Goal: Task Accomplishment & Management: Manage account settings

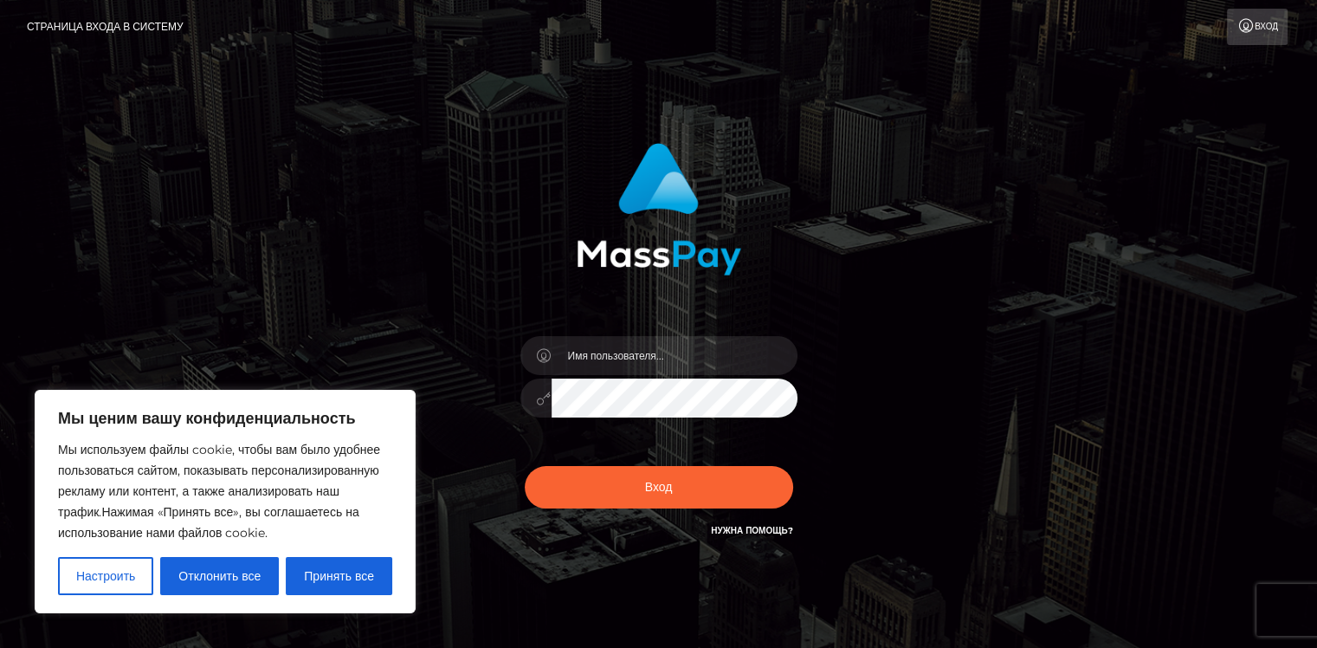
click at [423, 297] on div "Вход" at bounding box center [658, 350] width 481 height 441
click at [577, 359] on input "text" at bounding box center [675, 355] width 246 height 39
type input "k.melkumova90@mail.ru"
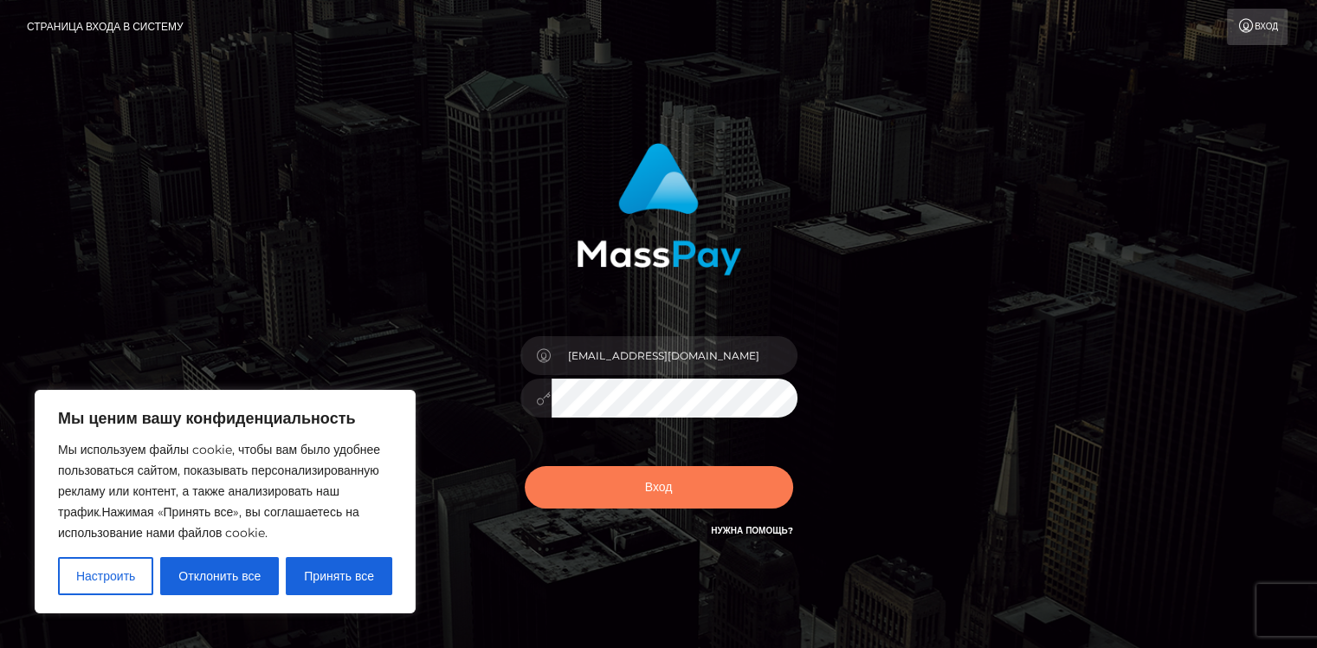
click at [643, 495] on button "Вход" at bounding box center [659, 487] width 268 height 42
